Goal: Transaction & Acquisition: Book appointment/travel/reservation

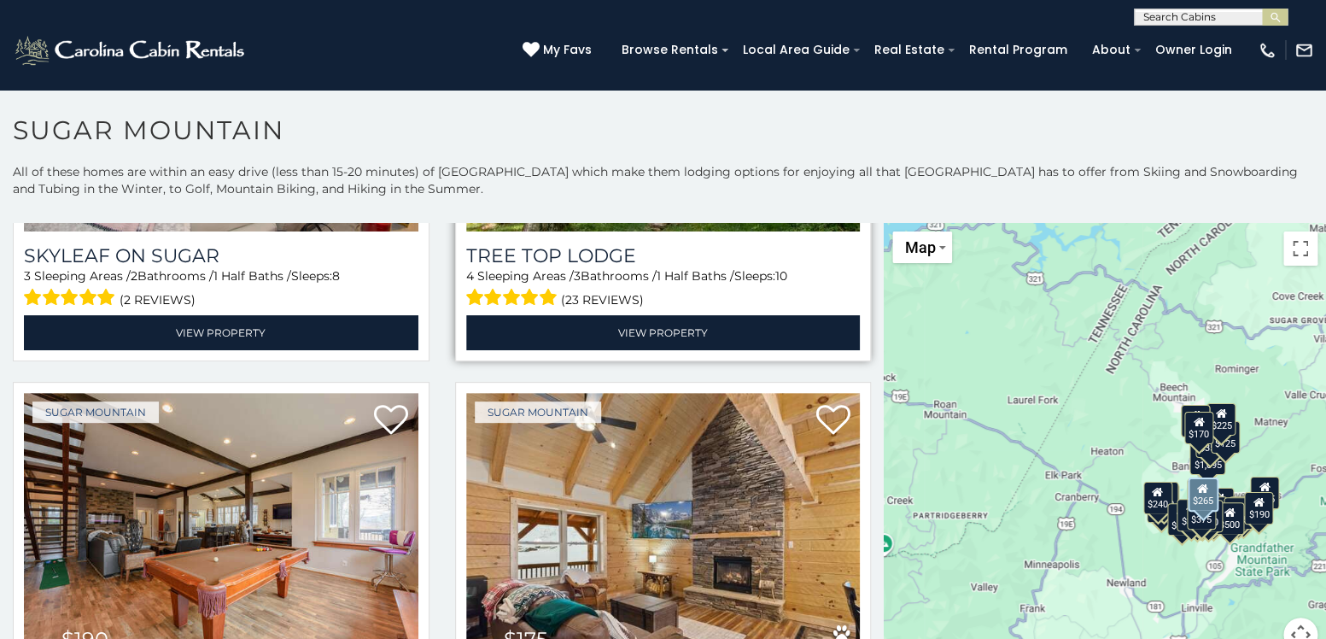
scroll to position [1708, 0]
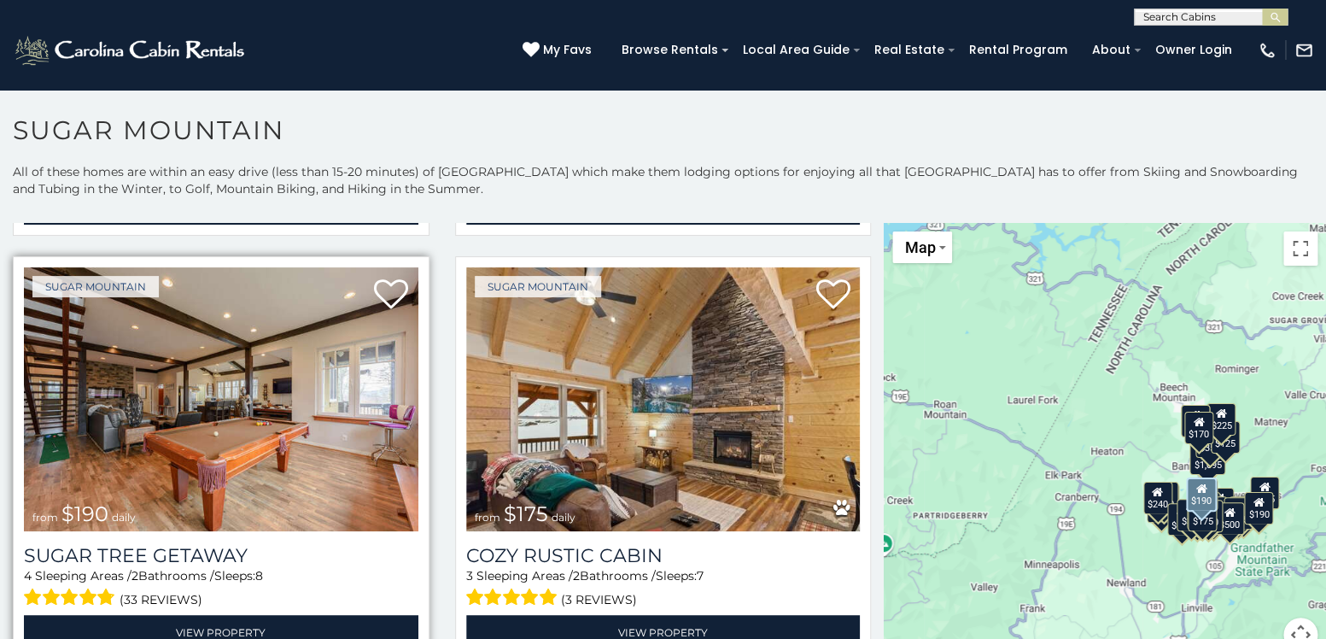
click at [277, 405] on img at bounding box center [221, 399] width 394 height 264
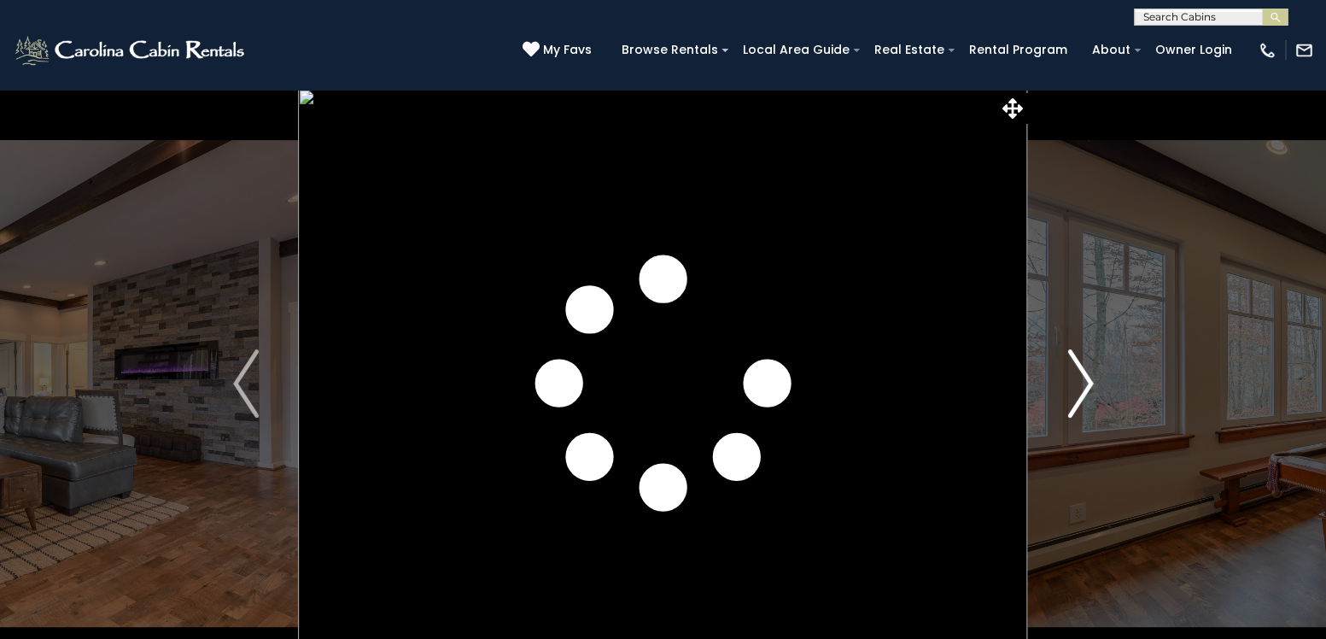
click at [1083, 376] on img "Next" at bounding box center [1080, 383] width 26 height 68
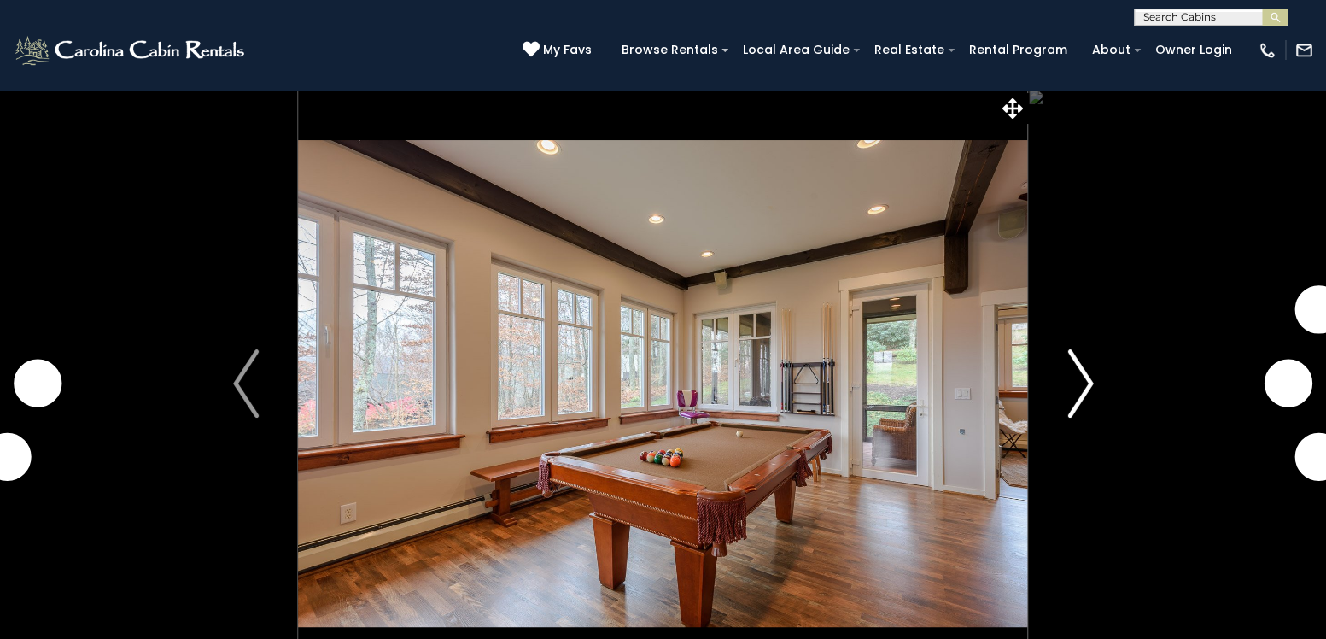
click at [1082, 378] on img "Next" at bounding box center [1080, 383] width 26 height 68
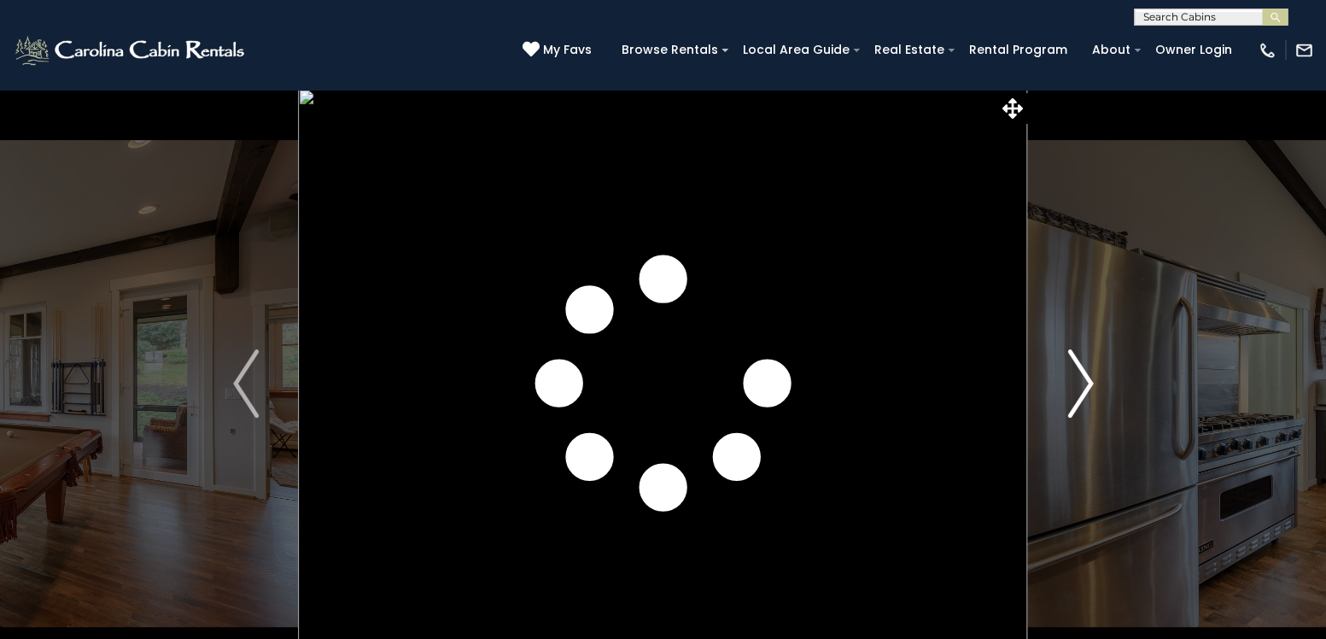
click at [1080, 381] on img "Next" at bounding box center [1080, 383] width 26 height 68
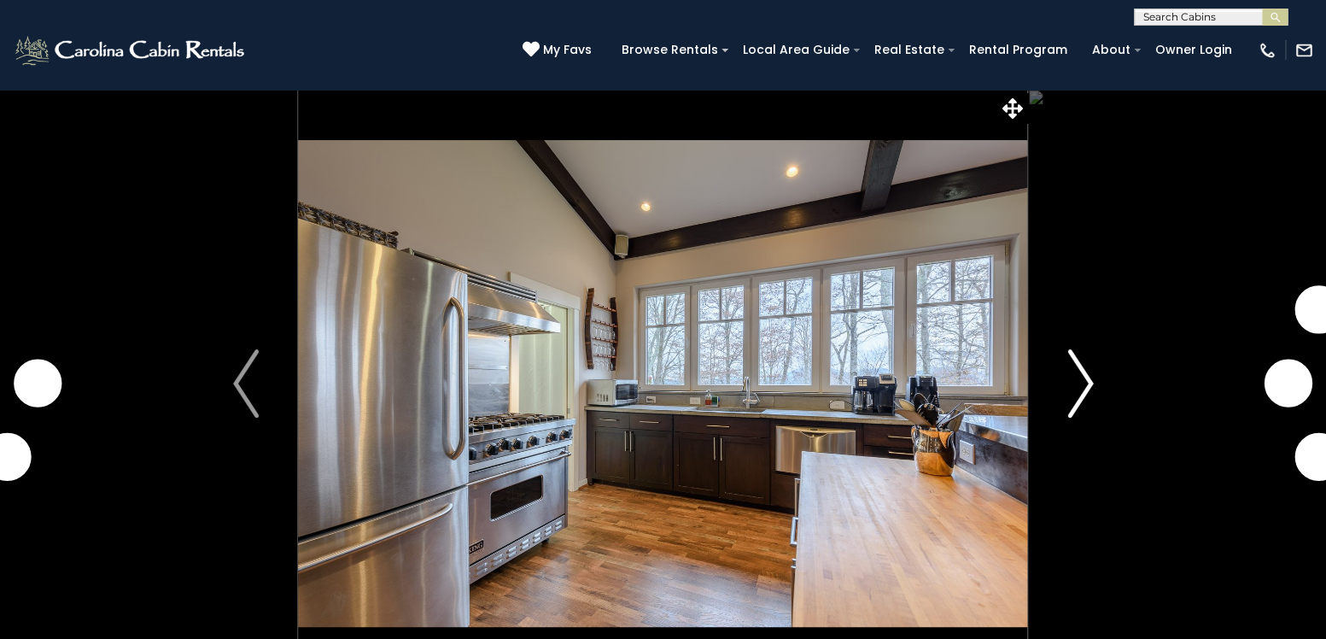
click at [1080, 381] on img "Next" at bounding box center [1080, 383] width 26 height 68
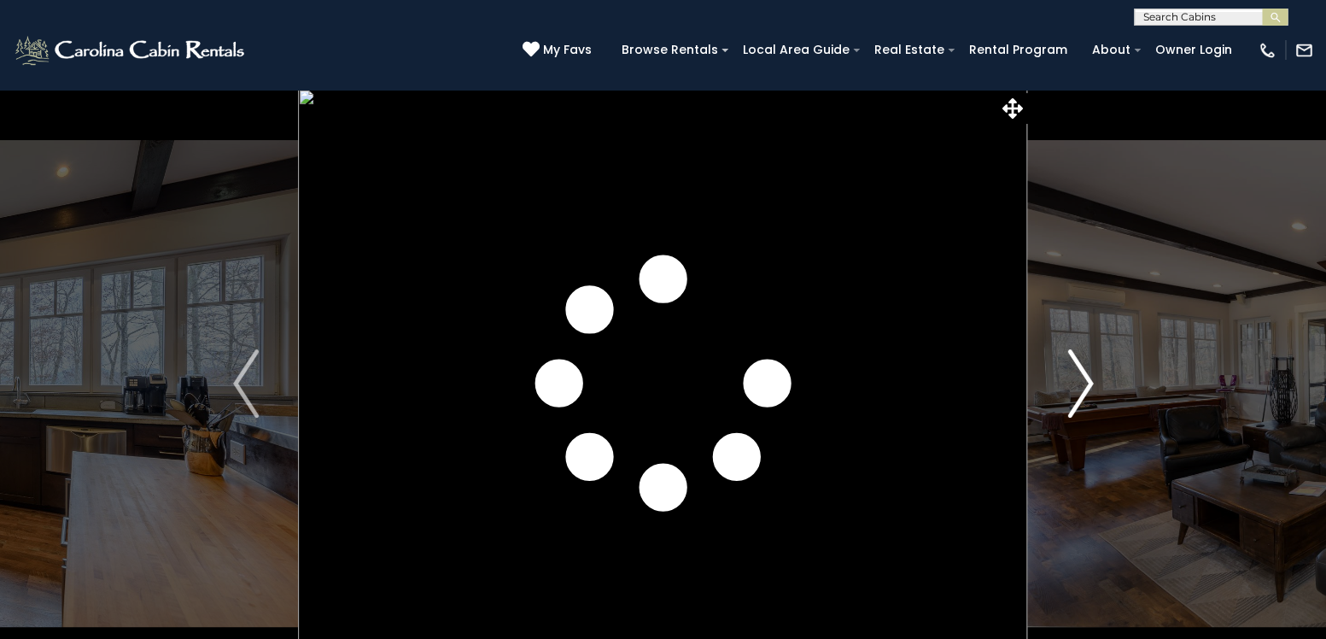
click at [1080, 382] on img "Next" at bounding box center [1080, 383] width 26 height 68
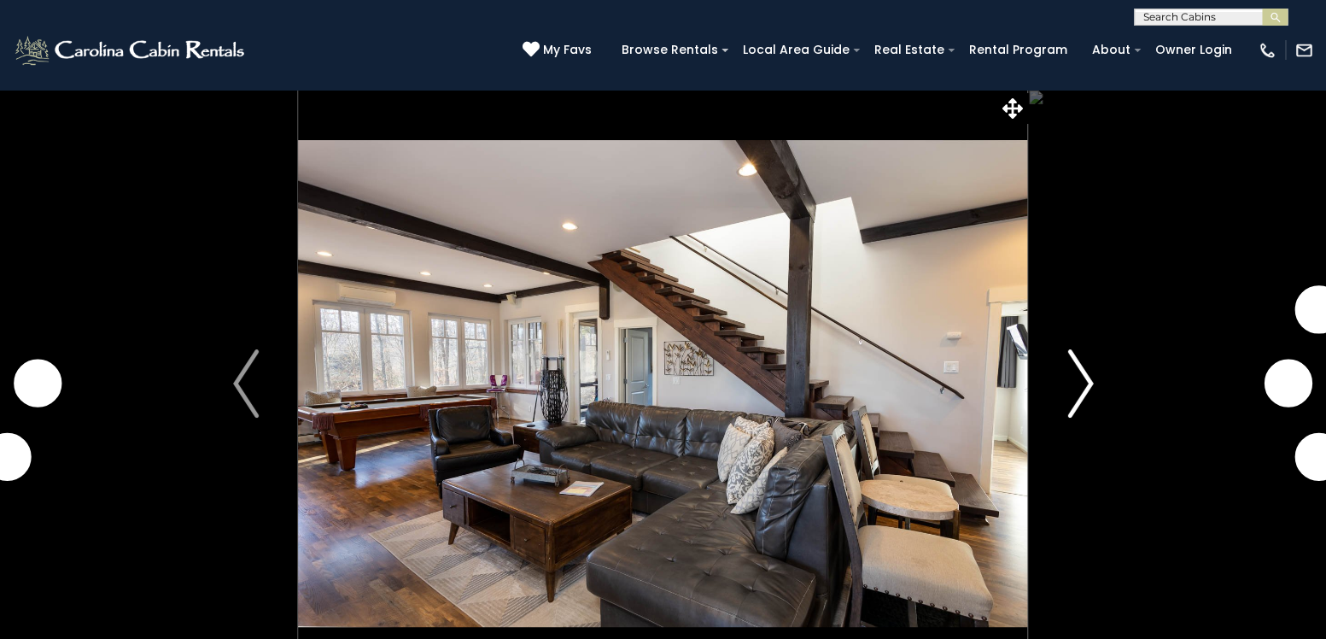
click at [1080, 382] on img "Next" at bounding box center [1080, 383] width 26 height 68
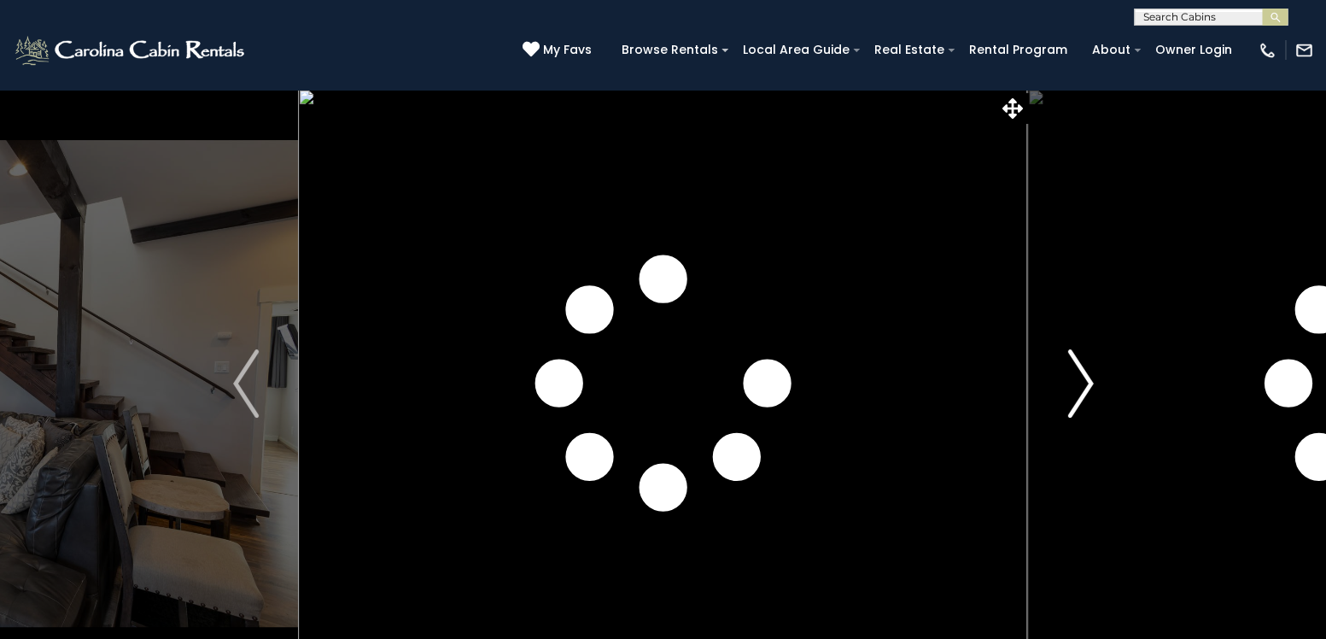
click at [1080, 382] on img "Next" at bounding box center [1080, 383] width 26 height 68
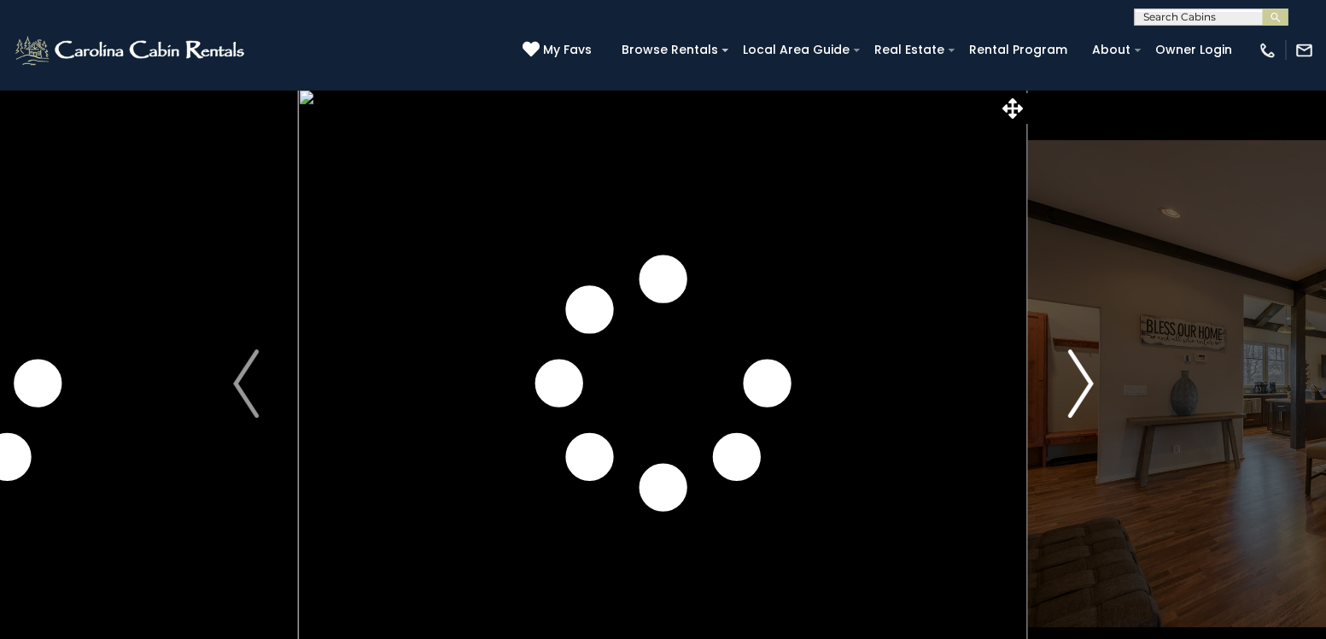
click at [1080, 382] on img "Next" at bounding box center [1080, 383] width 26 height 68
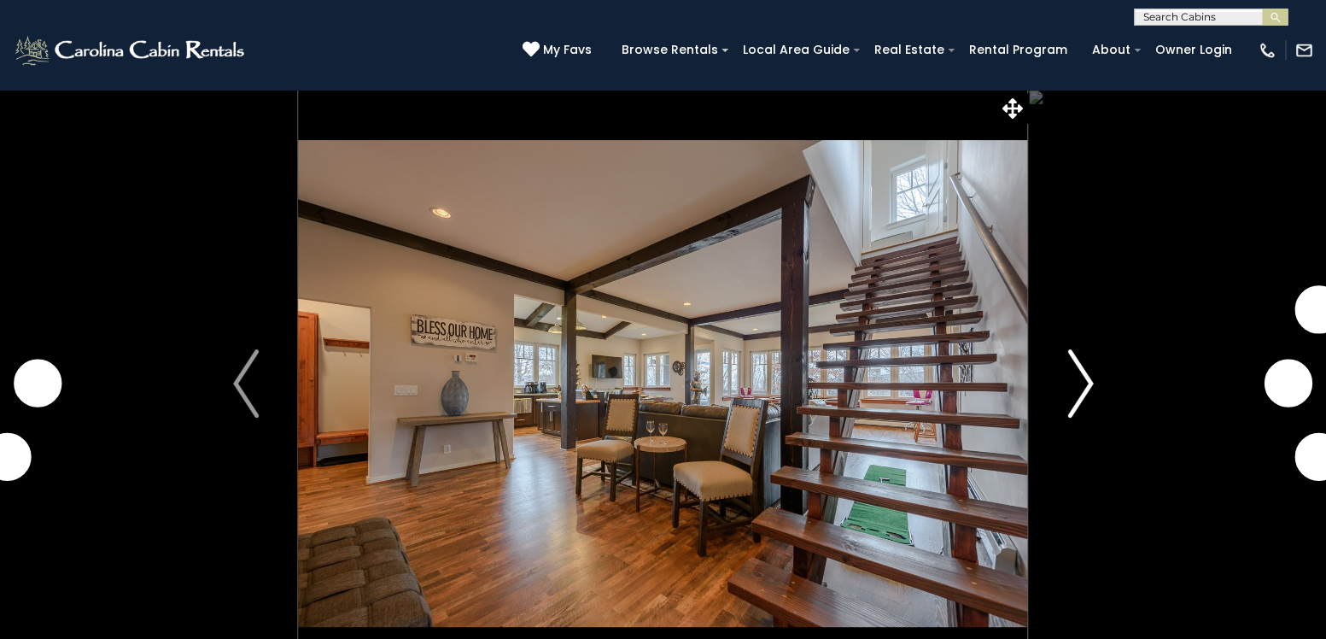
click at [1080, 382] on img "Next" at bounding box center [1080, 383] width 26 height 68
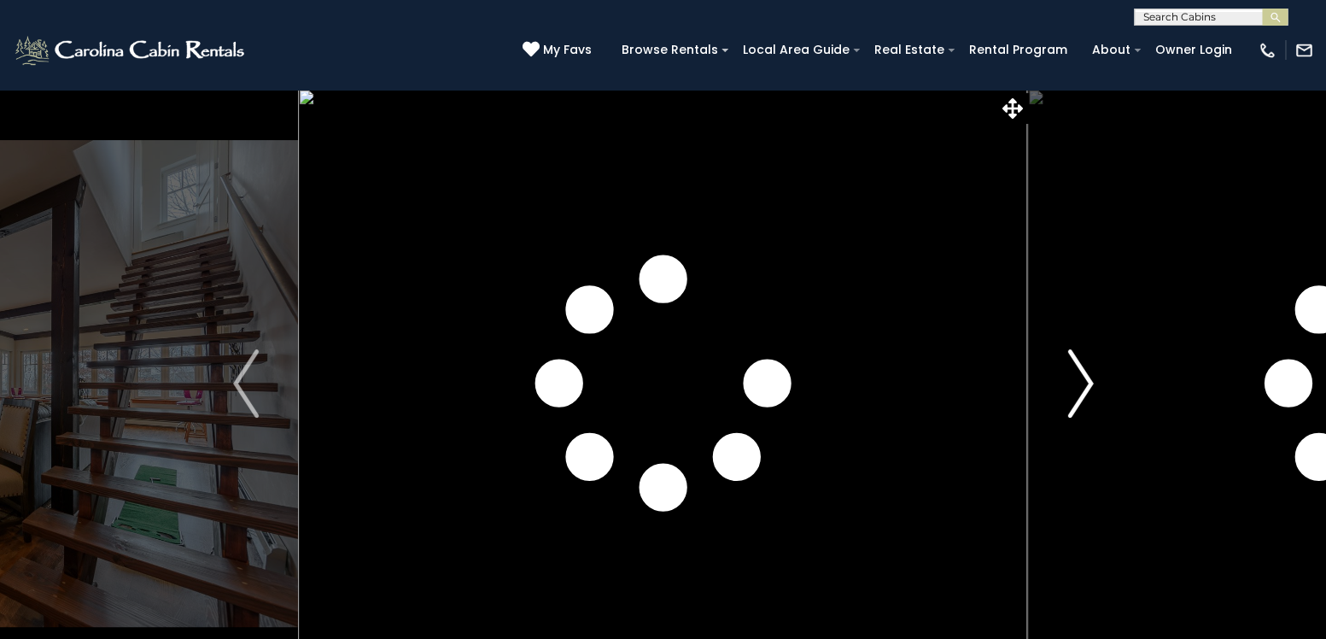
click at [1080, 382] on img "Next" at bounding box center [1080, 383] width 26 height 68
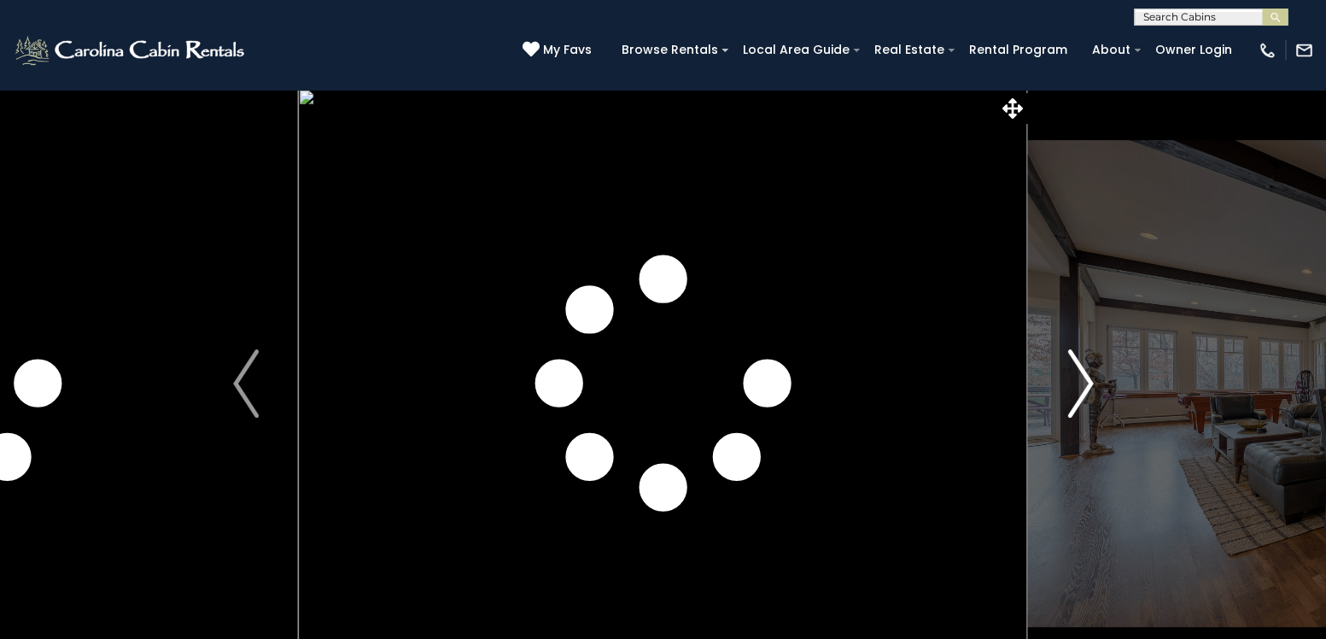
click at [1080, 382] on img "Next" at bounding box center [1080, 383] width 26 height 68
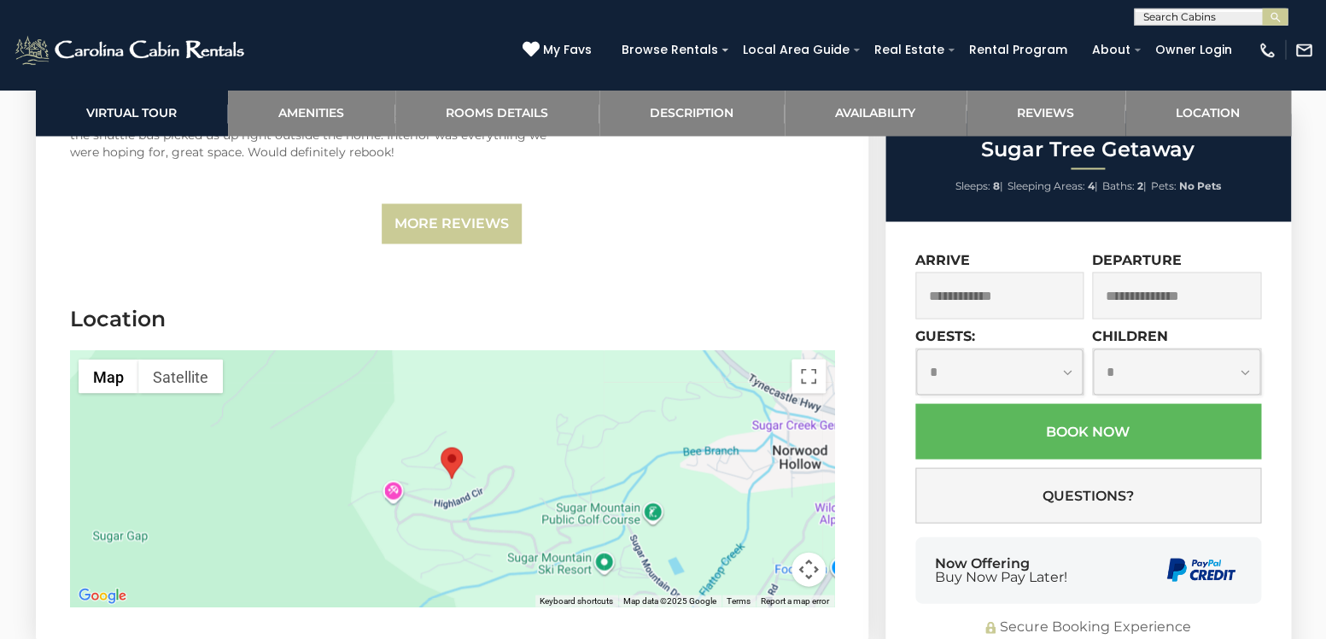
scroll to position [6424, 0]
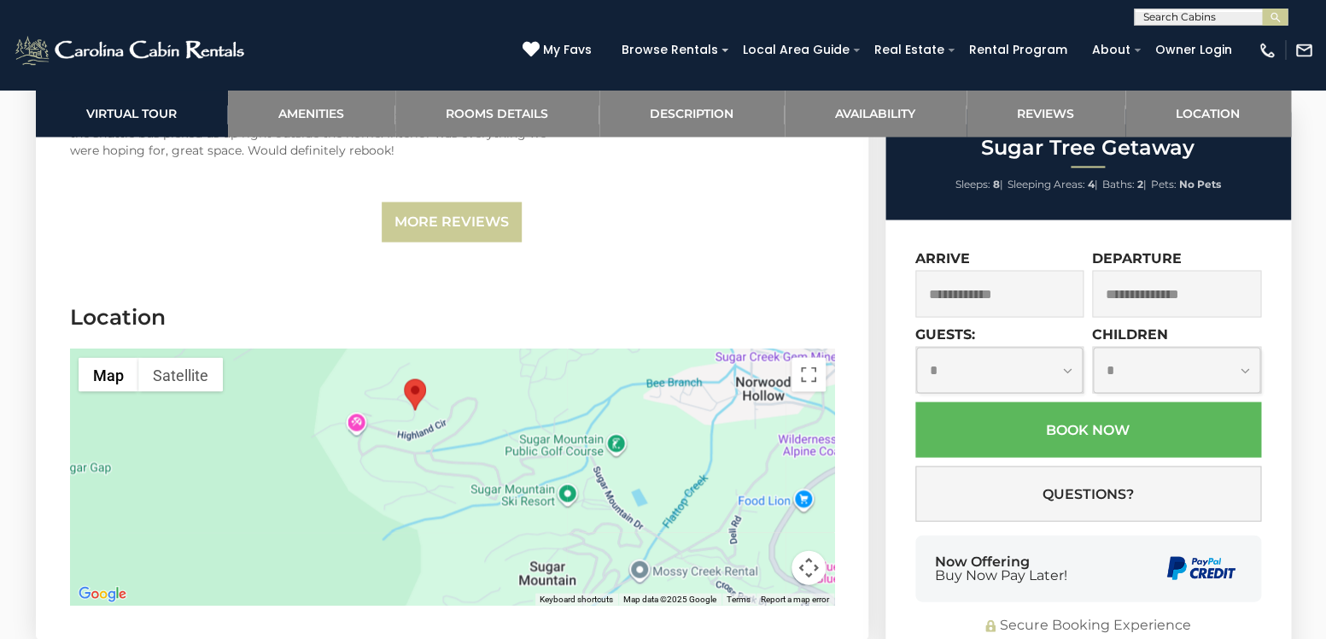
drag, startPoint x: 646, startPoint y: 523, endPoint x: 610, endPoint y: 454, distance: 78.3
click at [610, 454] on div at bounding box center [452, 476] width 764 height 256
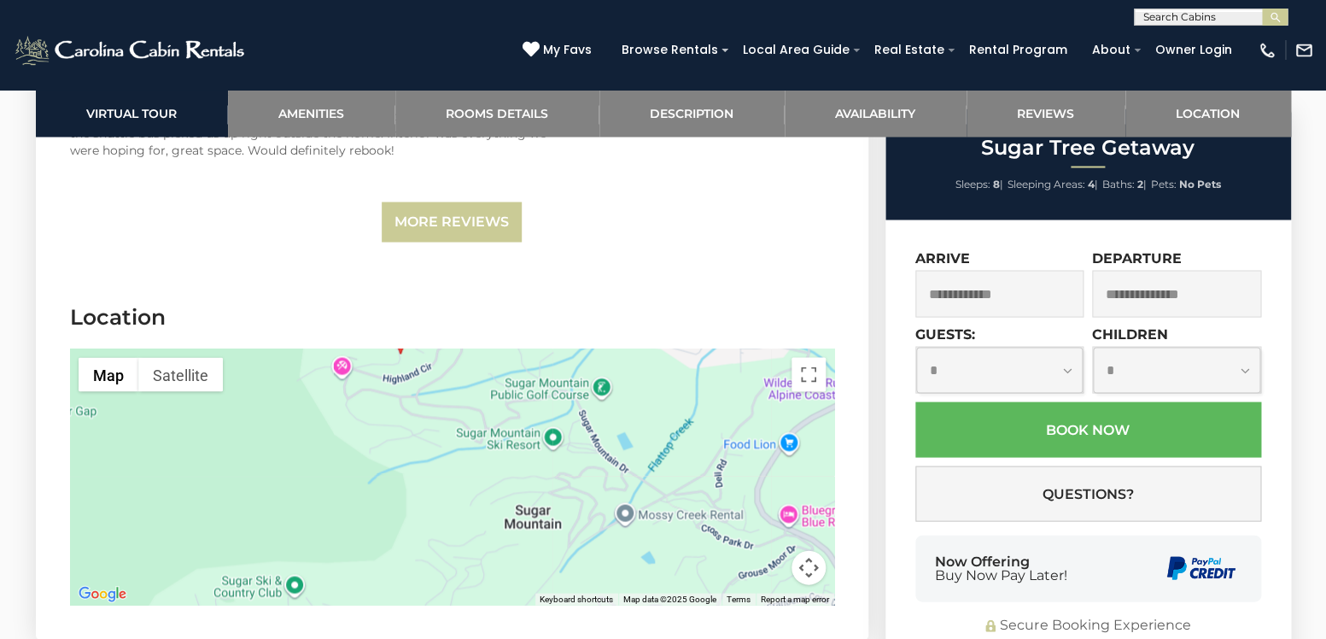
drag, startPoint x: 623, startPoint y: 484, endPoint x: 604, endPoint y: 423, distance: 63.7
click at [605, 421] on div at bounding box center [452, 476] width 764 height 256
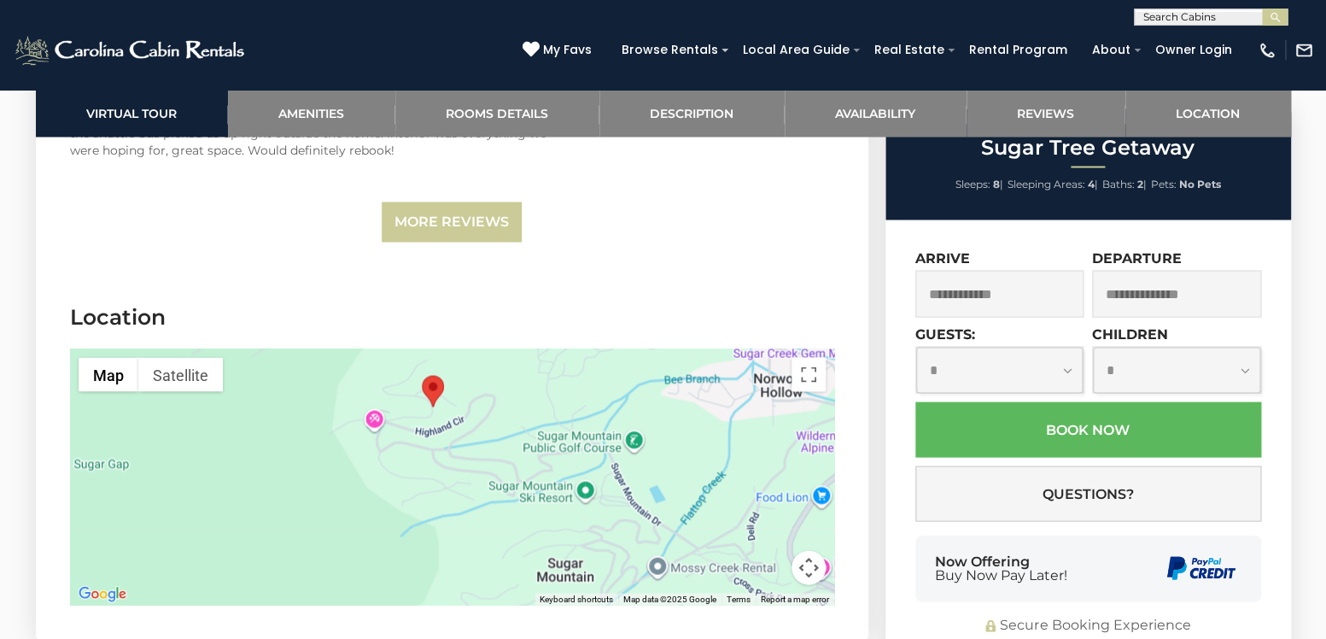
drag, startPoint x: 604, startPoint y: 423, endPoint x: 640, endPoint y: 476, distance: 63.7
click at [639, 476] on div at bounding box center [452, 476] width 764 height 256
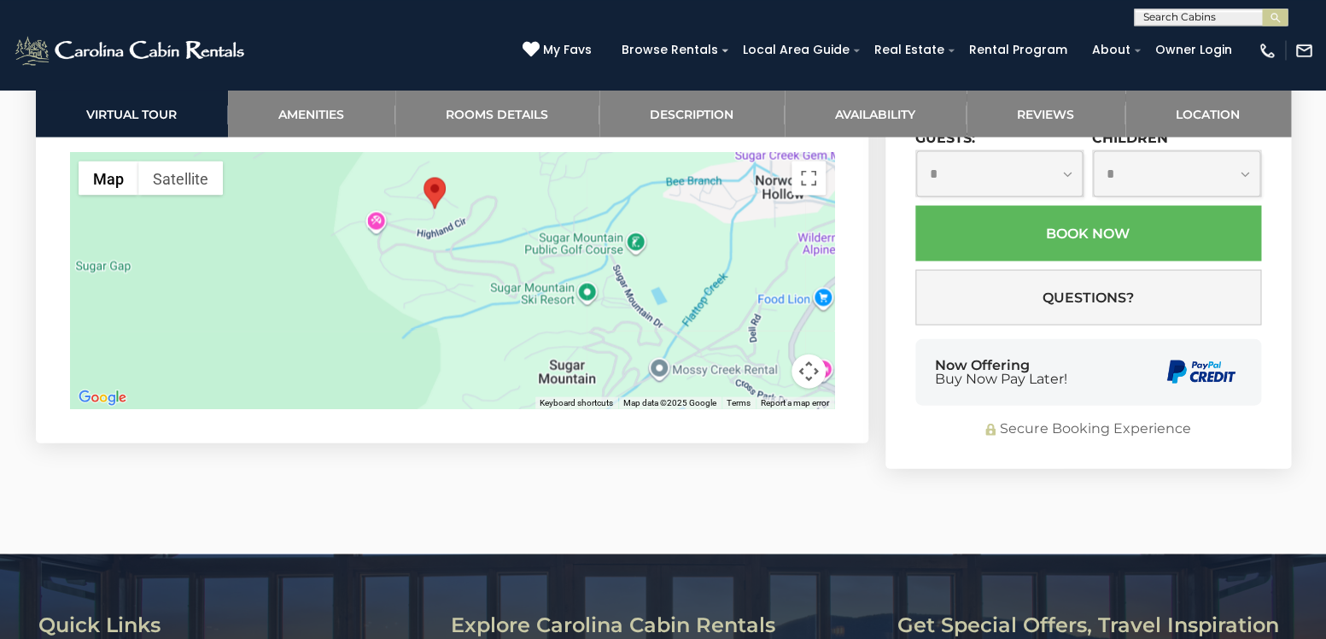
scroll to position [6574, 0]
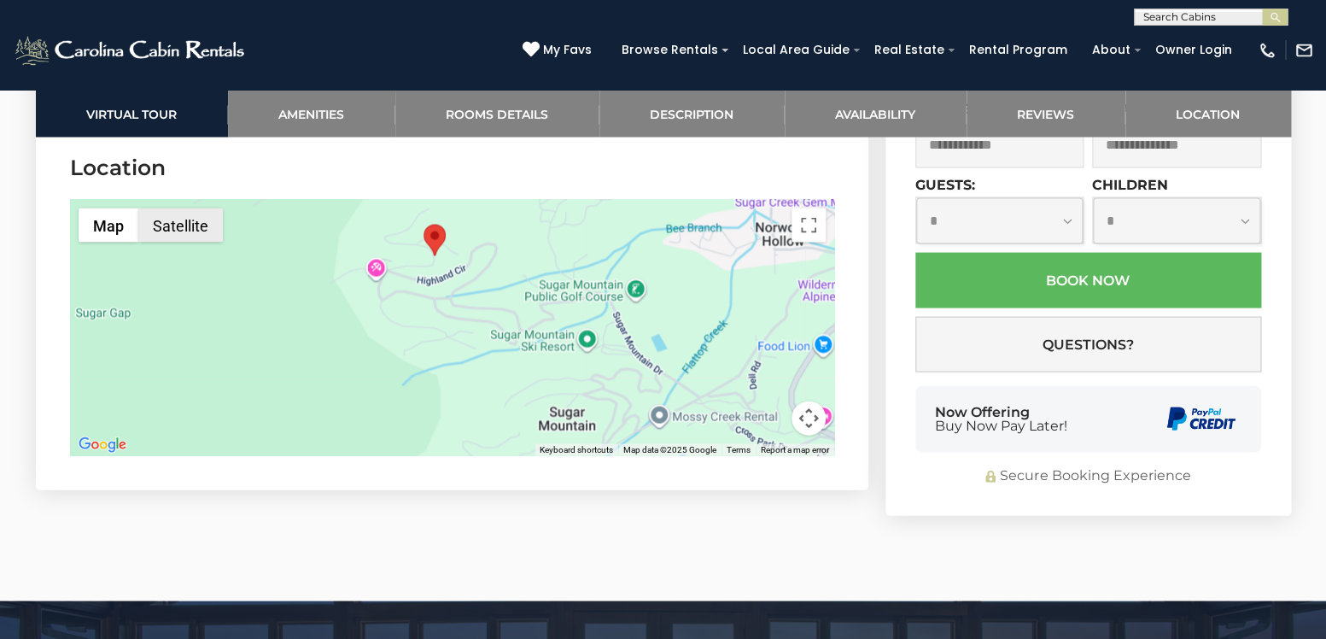
click at [186, 207] on button "Satellite" at bounding box center [180, 224] width 85 height 34
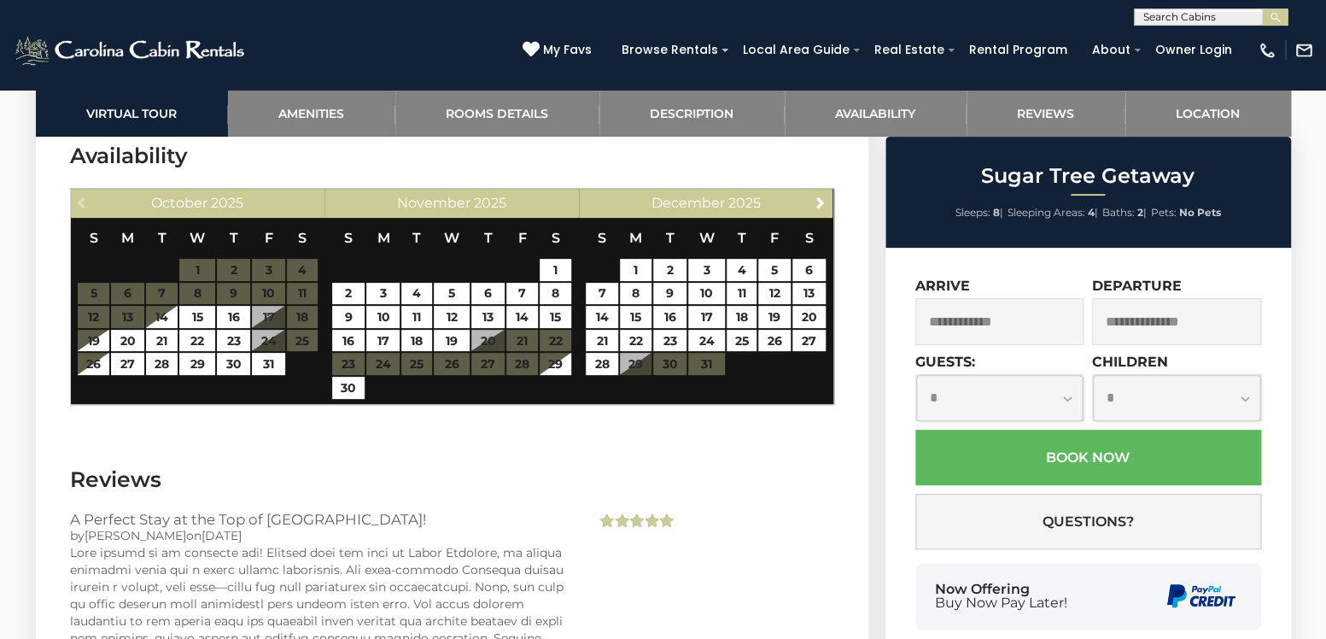
scroll to position [5379, 0]
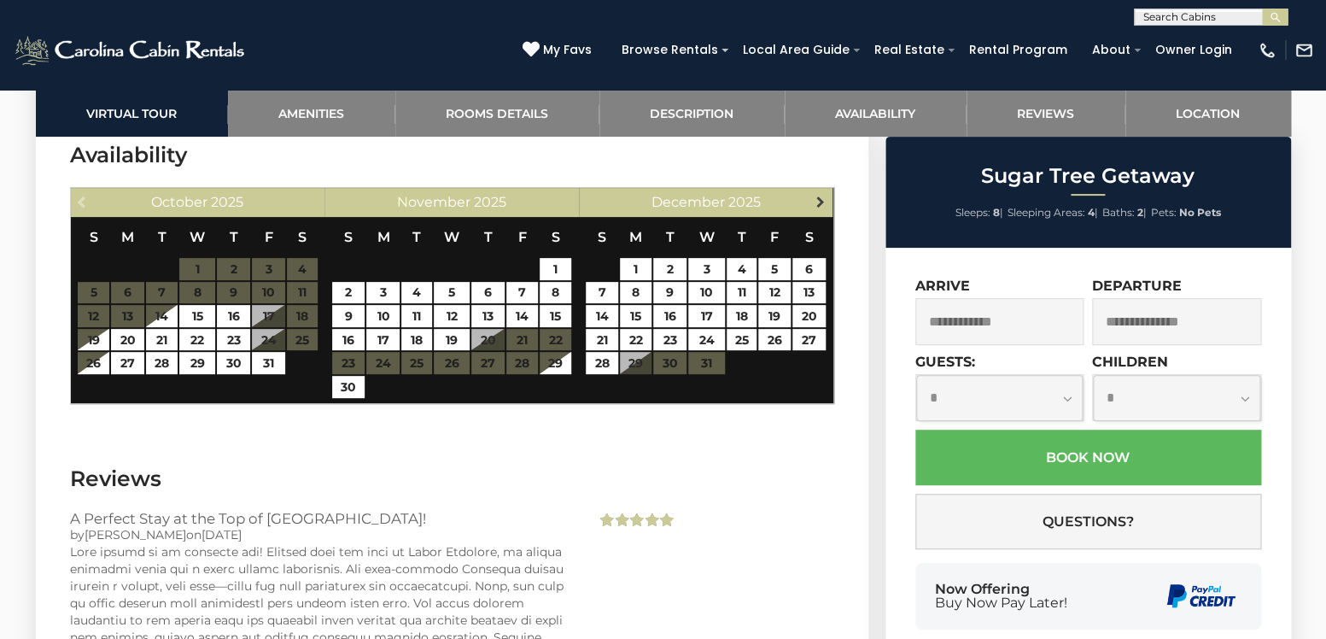
click at [824, 195] on span "Next" at bounding box center [821, 202] width 14 height 14
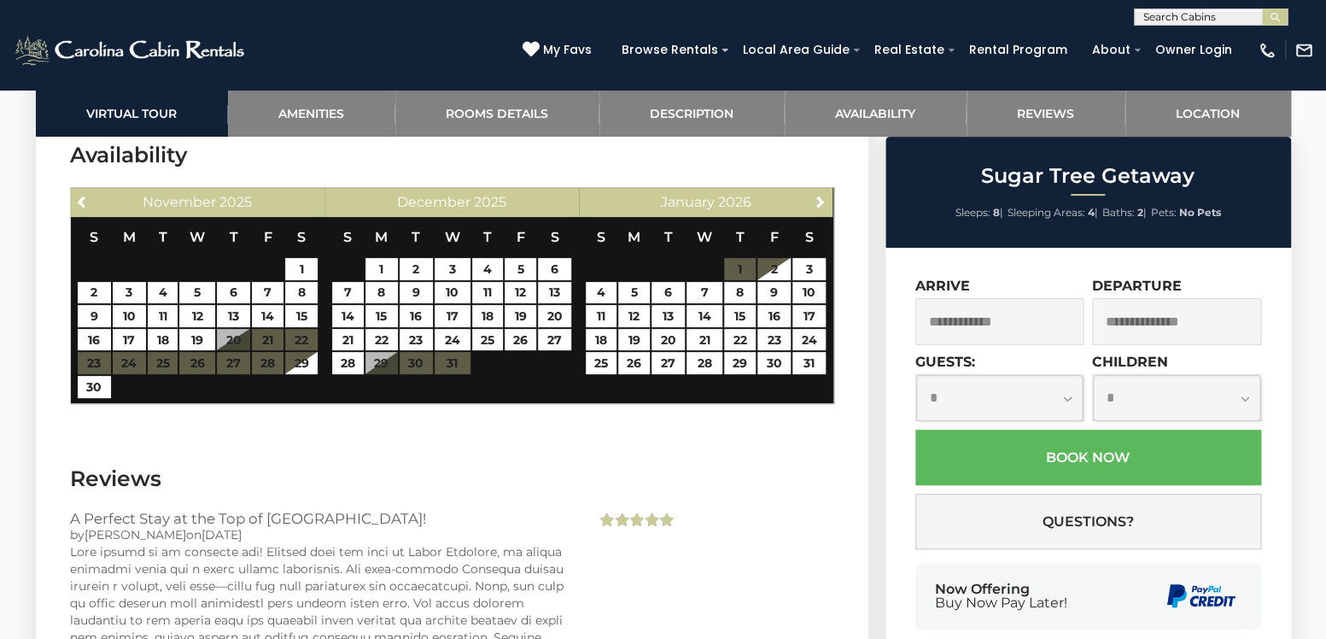
click at [827, 188] on div "Next [DATE]" at bounding box center [706, 202] width 254 height 29
click at [822, 195] on span "Next" at bounding box center [821, 202] width 14 height 14
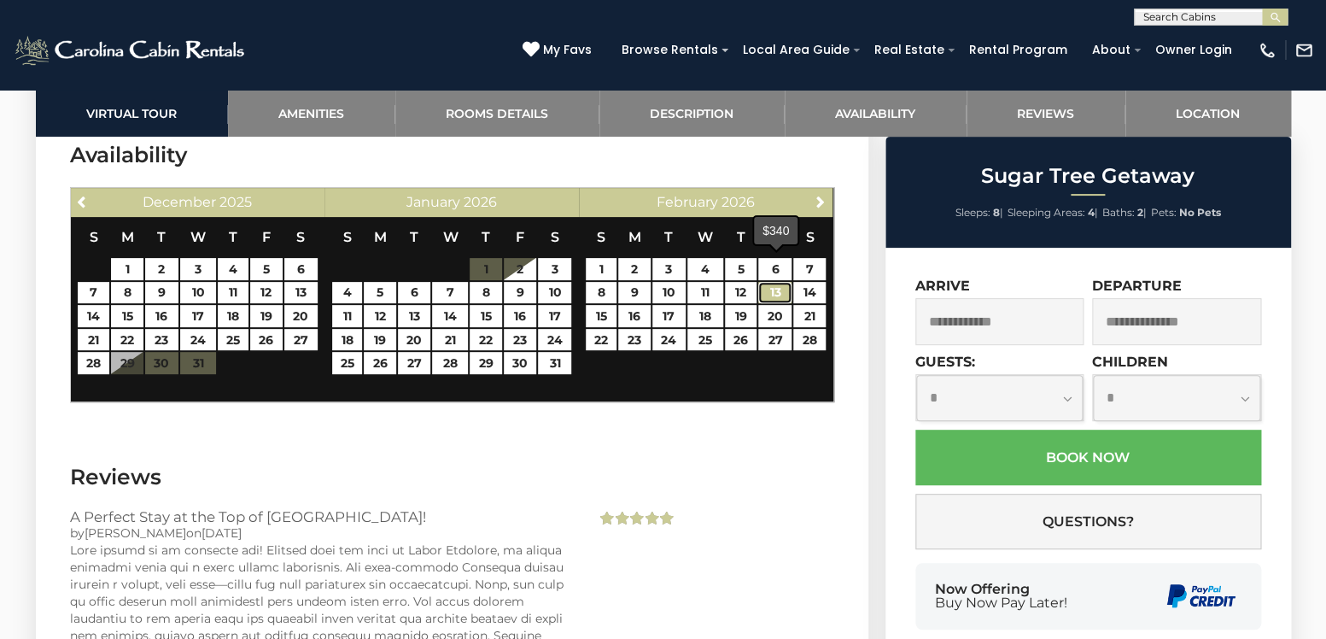
click at [773, 282] on link "13" at bounding box center [774, 293] width 33 height 22
type input "**********"
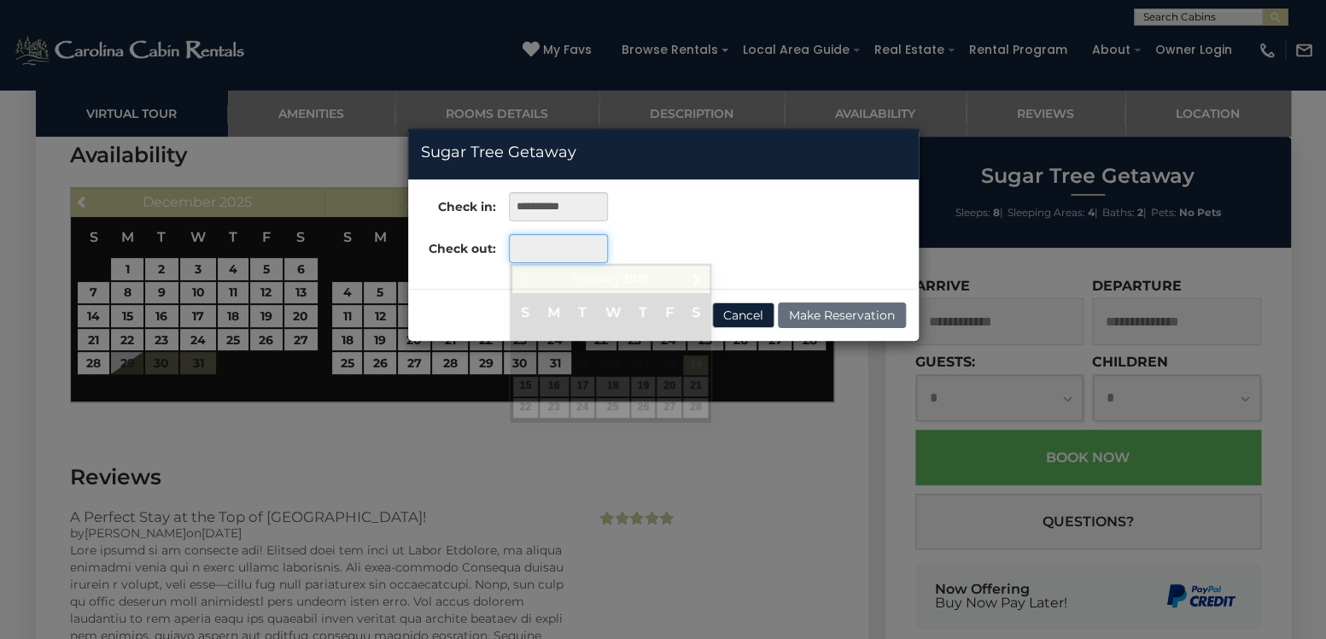
click at [575, 249] on input "text" at bounding box center [558, 248] width 98 height 29
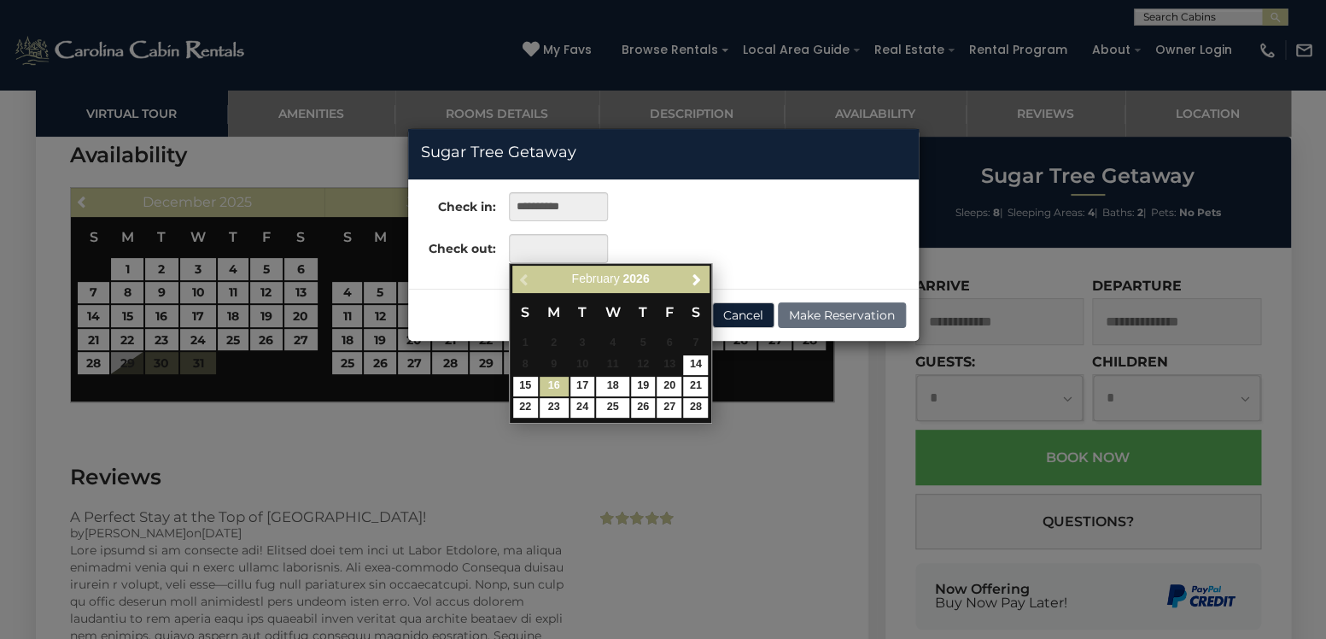
click at [559, 389] on link "16" at bounding box center [554, 387] width 29 height 20
type input "**********"
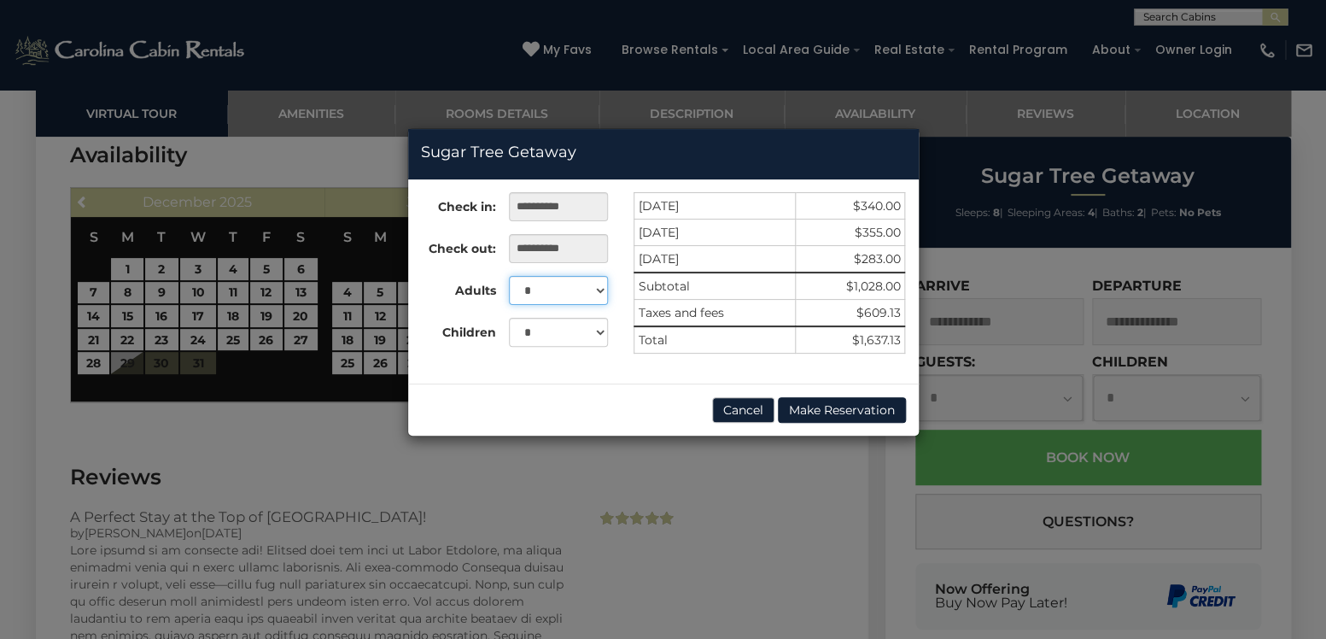
click at [509, 276] on select "* * * * * * * *" at bounding box center [558, 290] width 98 height 29
select select "*"
click option "*" at bounding box center [0, 0] width 0 height 0
click at [723, 405] on button "Cancel" at bounding box center [743, 410] width 62 height 26
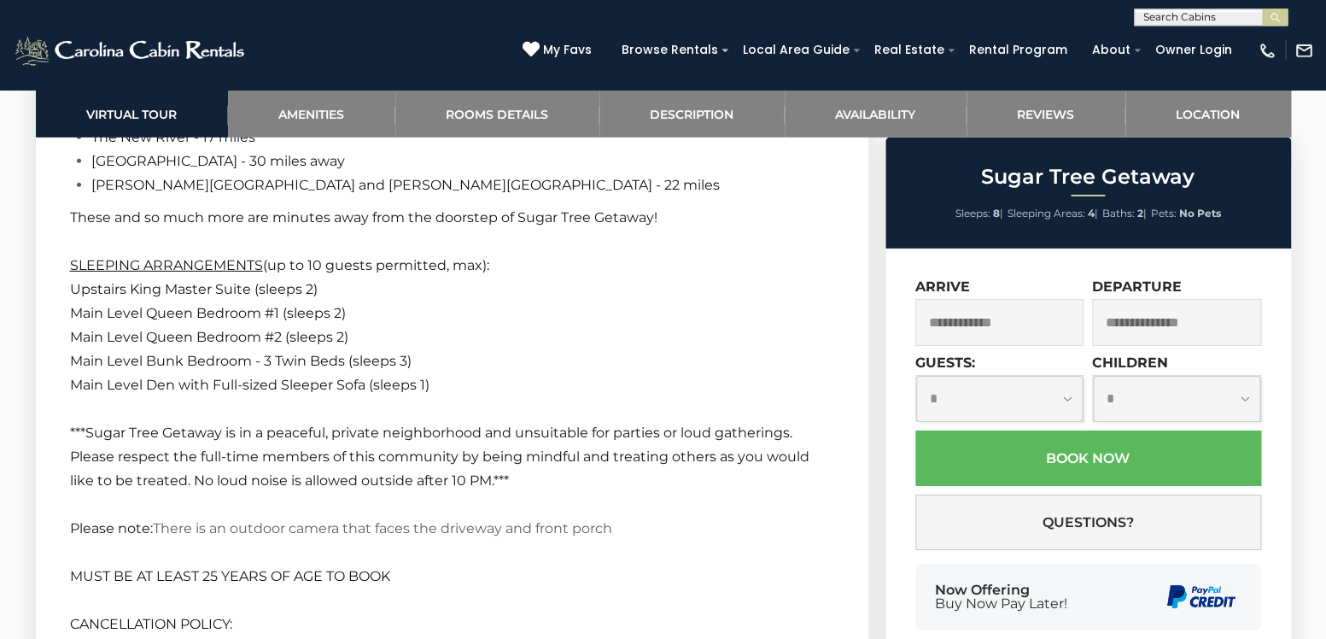
scroll to position [4183, 0]
